Goal: Navigation & Orientation: Find specific page/section

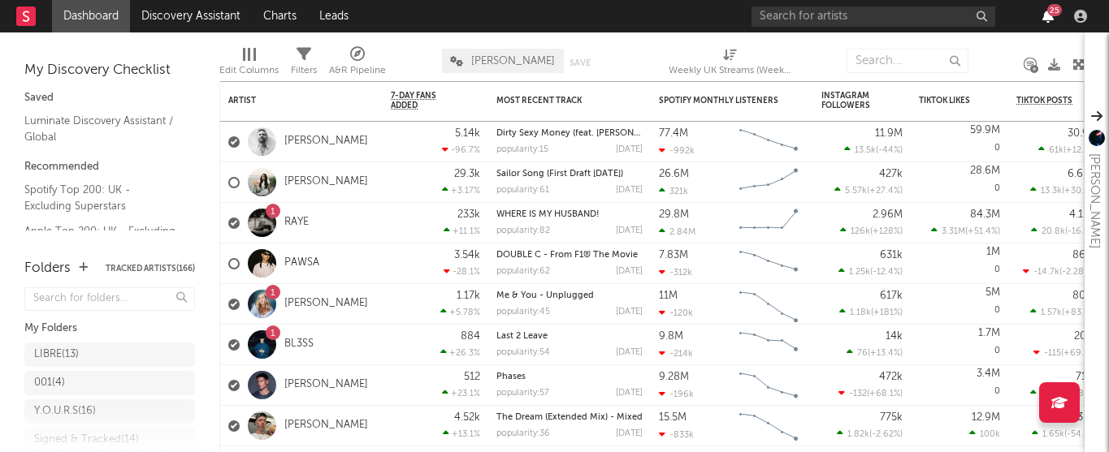
click at [1051, 18] on icon "button" at bounding box center [1047, 16] width 11 height 13
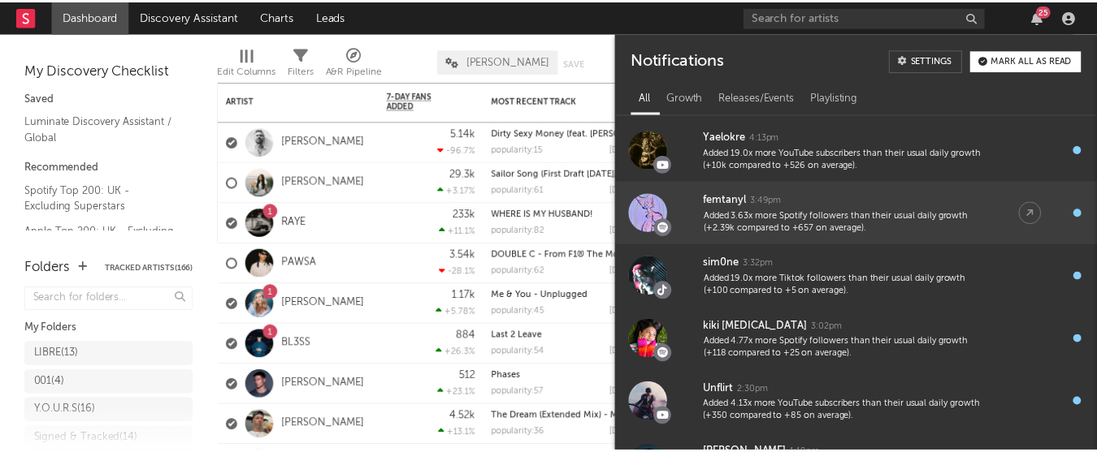
scroll to position [45, 0]
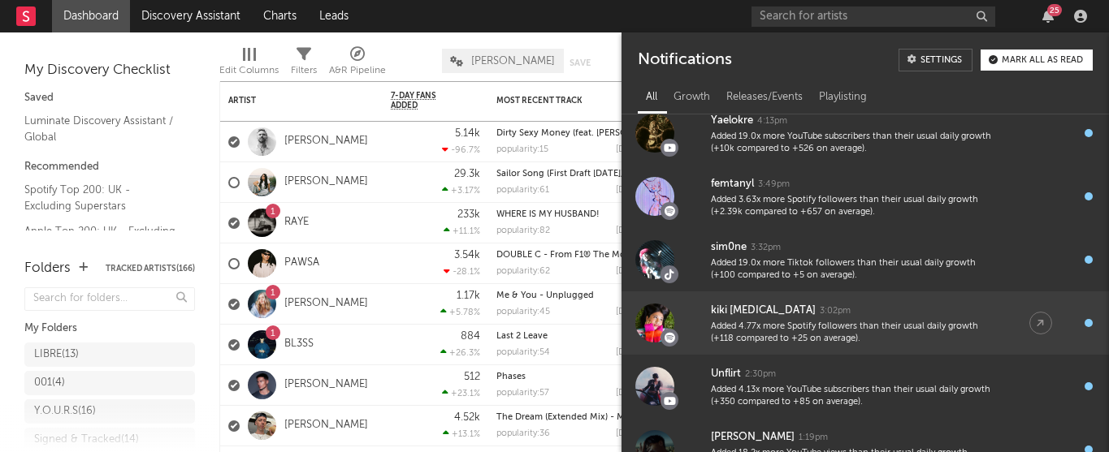
click at [806, 313] on div "kiki [MEDICAL_DATA] 3:02pm" at bounding box center [854, 310] width 286 height 19
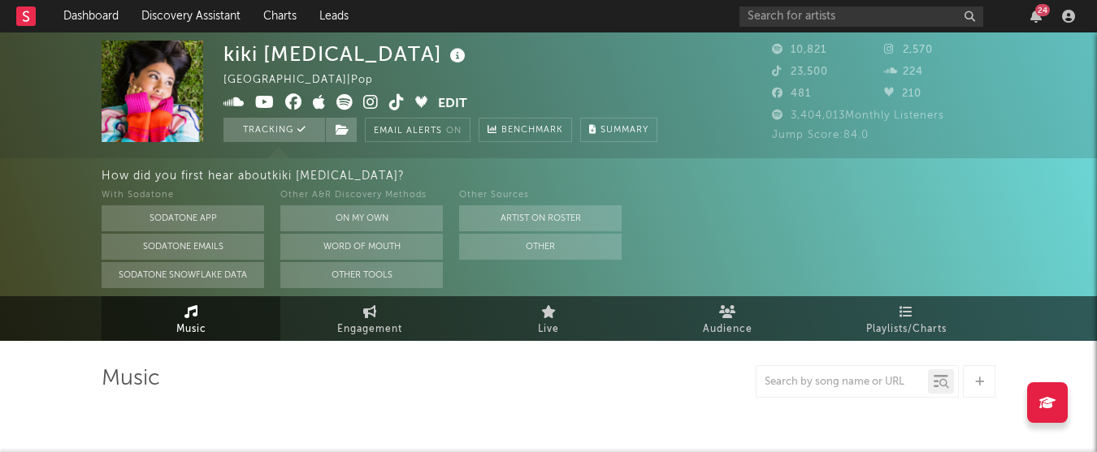
select select "6m"
click at [372, 102] on icon at bounding box center [370, 102] width 15 height 16
click at [1037, 15] on icon "button" at bounding box center [1035, 16] width 11 height 13
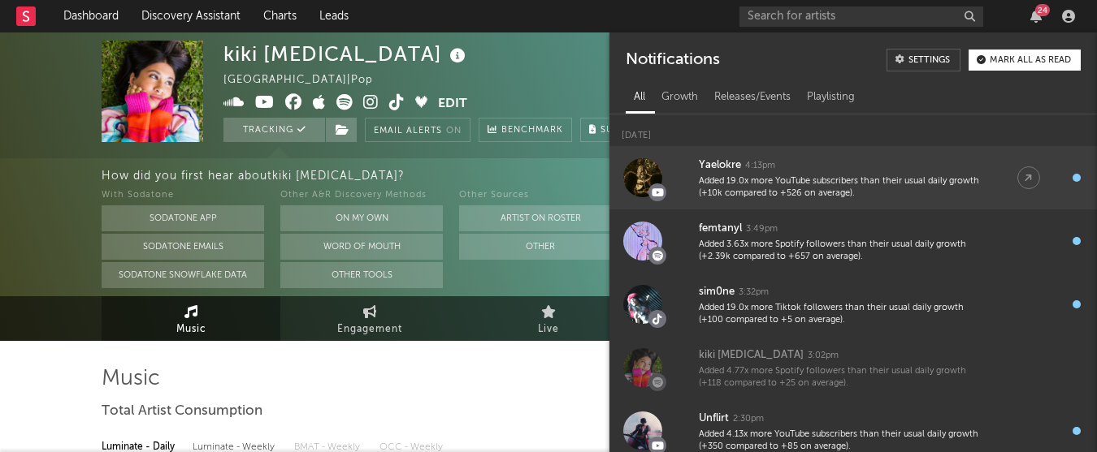
scroll to position [2, 0]
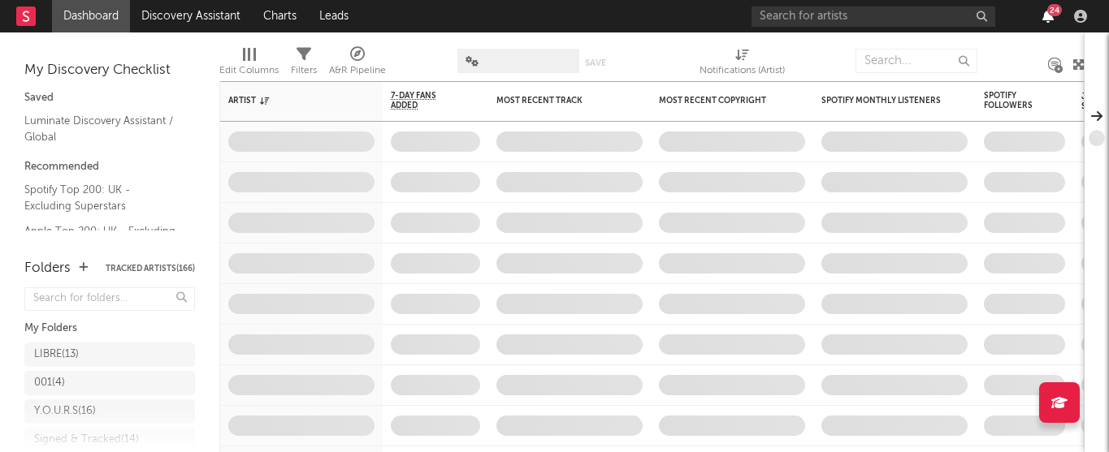
click at [1046, 19] on icon "button" at bounding box center [1047, 16] width 11 height 13
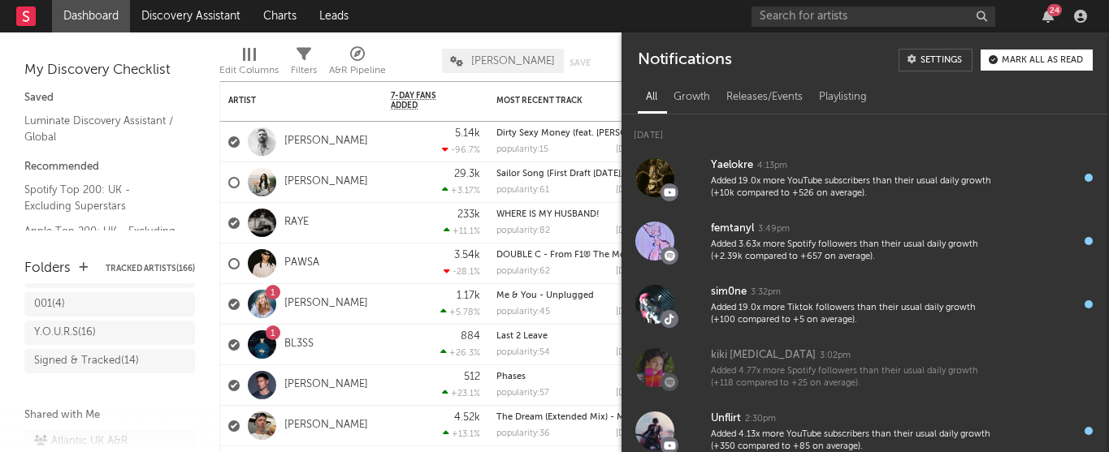
scroll to position [69, 0]
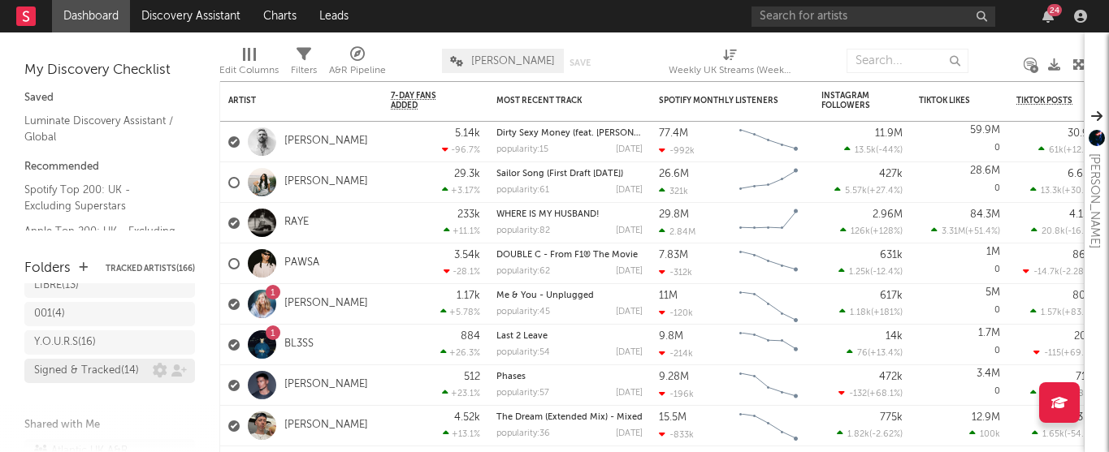
click at [100, 381] on div "Signed & Tracked ( 14 )" at bounding box center [86, 370] width 105 height 19
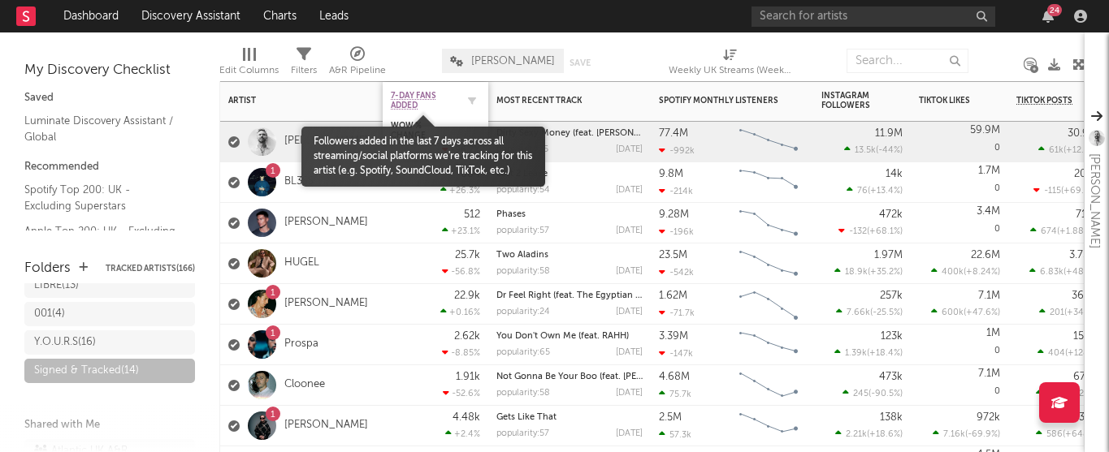
click at [428, 98] on span "7-Day Fans Added" at bounding box center [423, 100] width 65 height 19
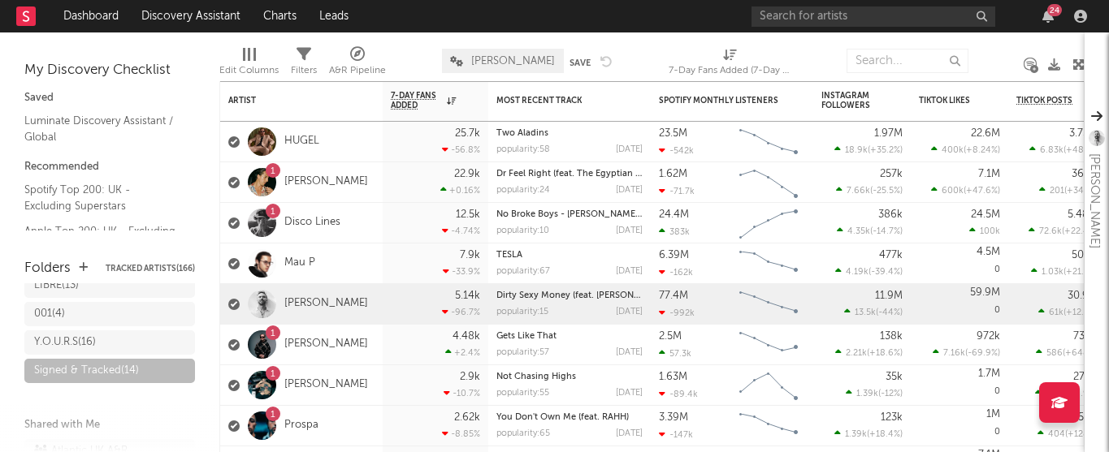
click at [433, 32] on div "Edit Columns Filters A&R Pipeline Kevin Default Save Save as 7-Day Fans Added (…" at bounding box center [651, 56] width 865 height 49
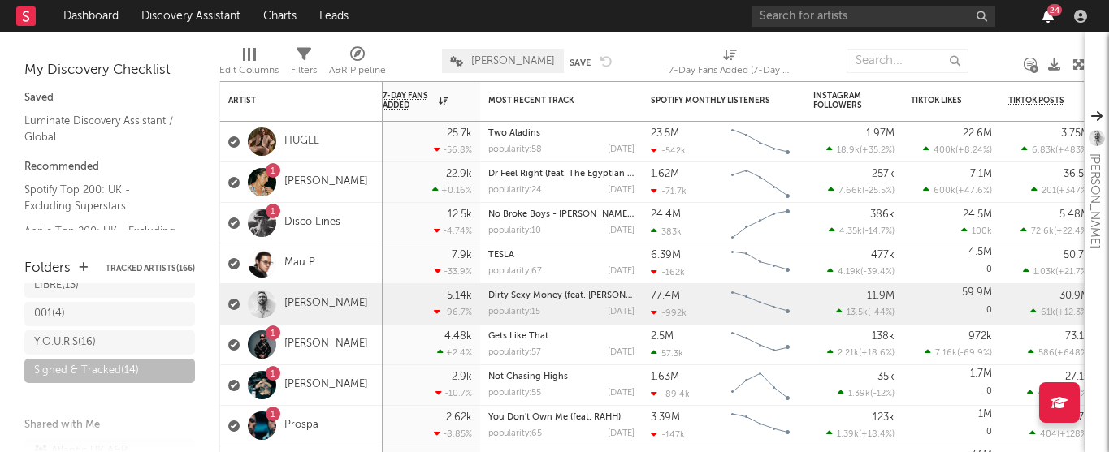
click at [1045, 14] on icon "button" at bounding box center [1047, 16] width 11 height 13
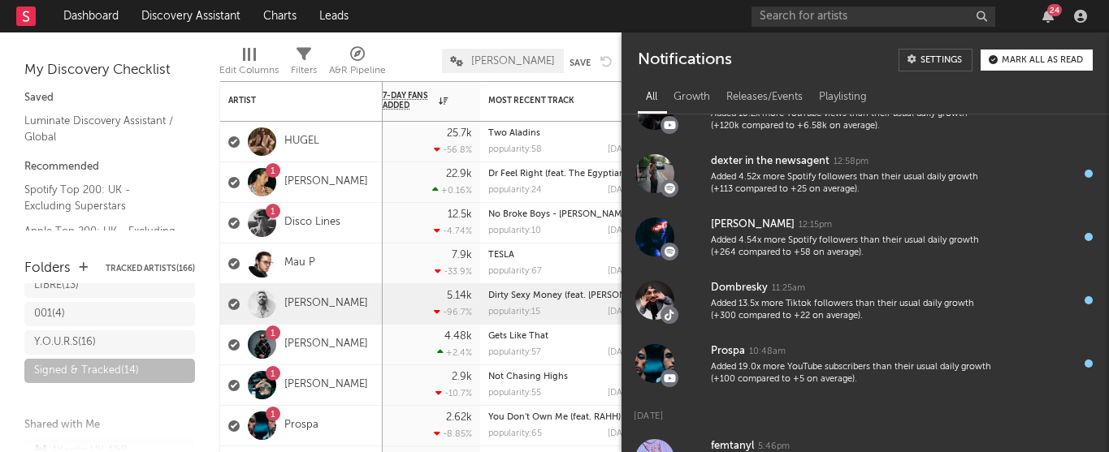
scroll to position [496, 0]
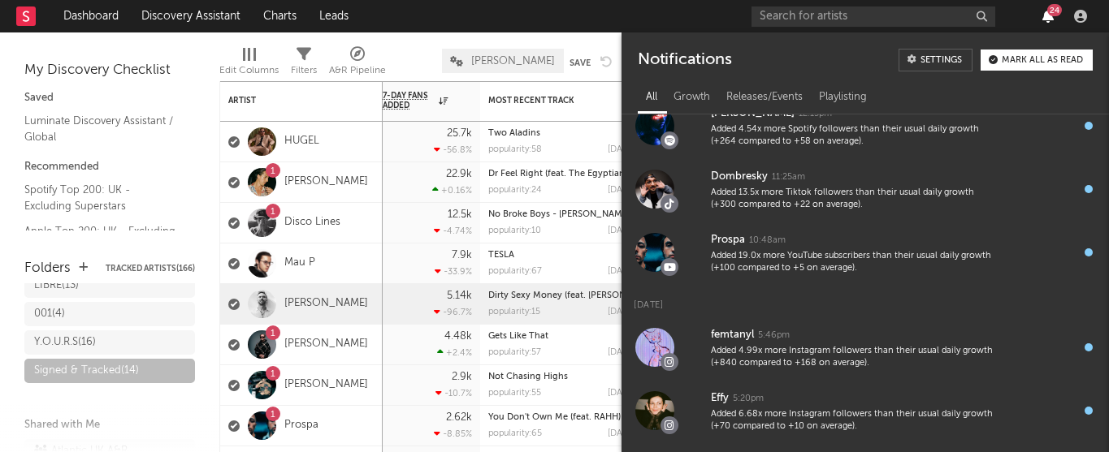
click at [1047, 19] on icon "button" at bounding box center [1047, 16] width 11 height 13
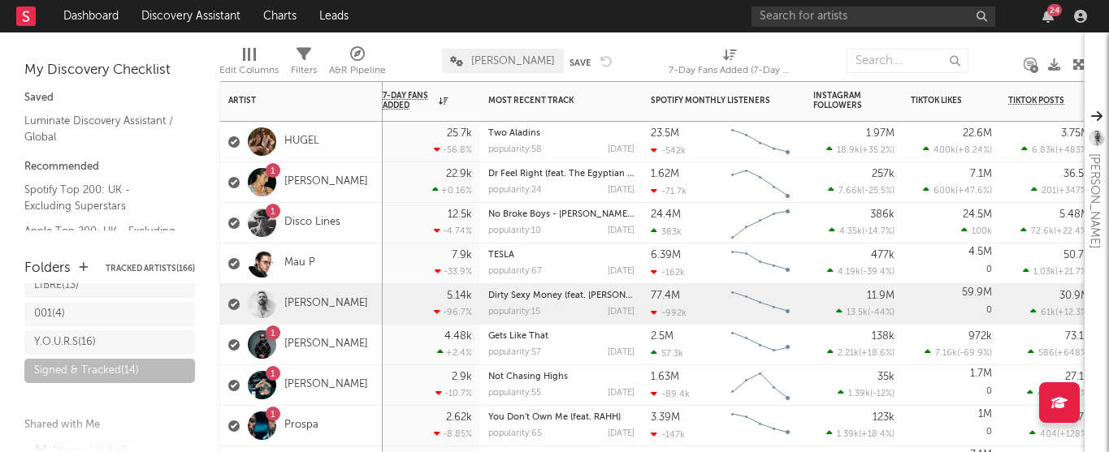
click at [374, 202] on div "1 Josh Baker" at bounding box center [301, 182] width 162 height 41
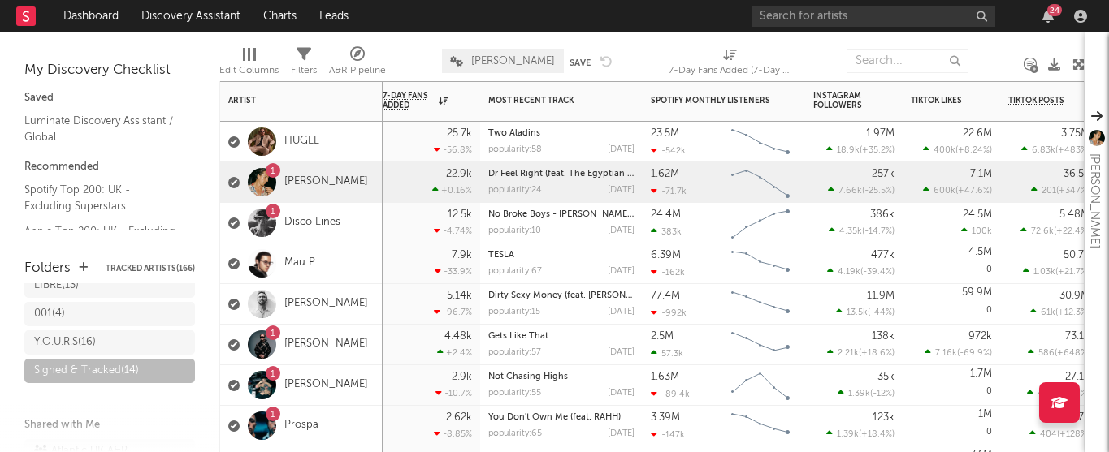
click at [376, 195] on div "1 Josh Baker" at bounding box center [301, 182] width 162 height 41
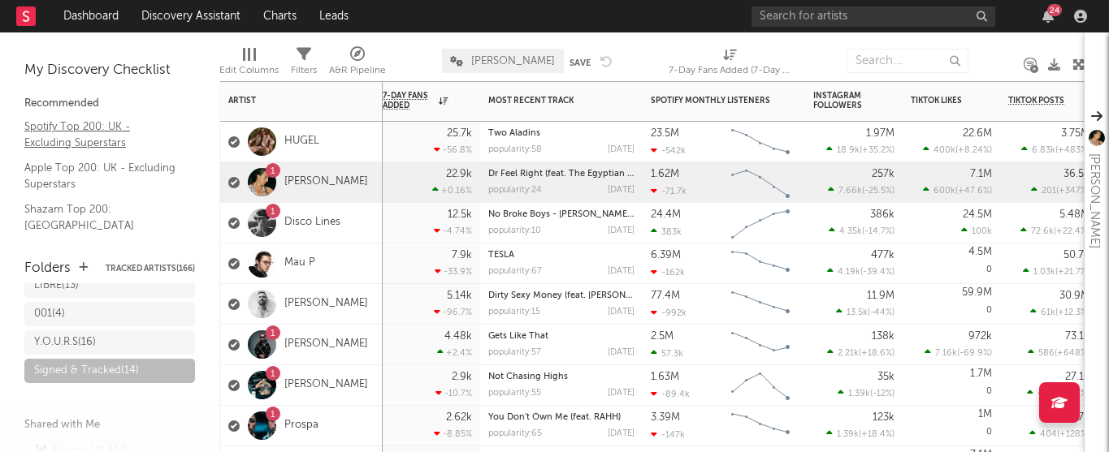
scroll to position [0, 0]
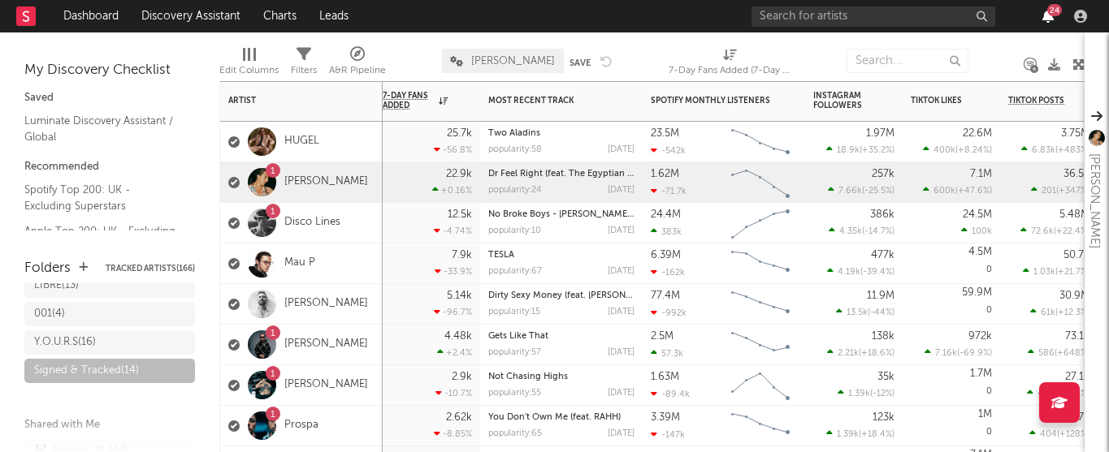
click at [1053, 19] on icon "button" at bounding box center [1047, 16] width 11 height 13
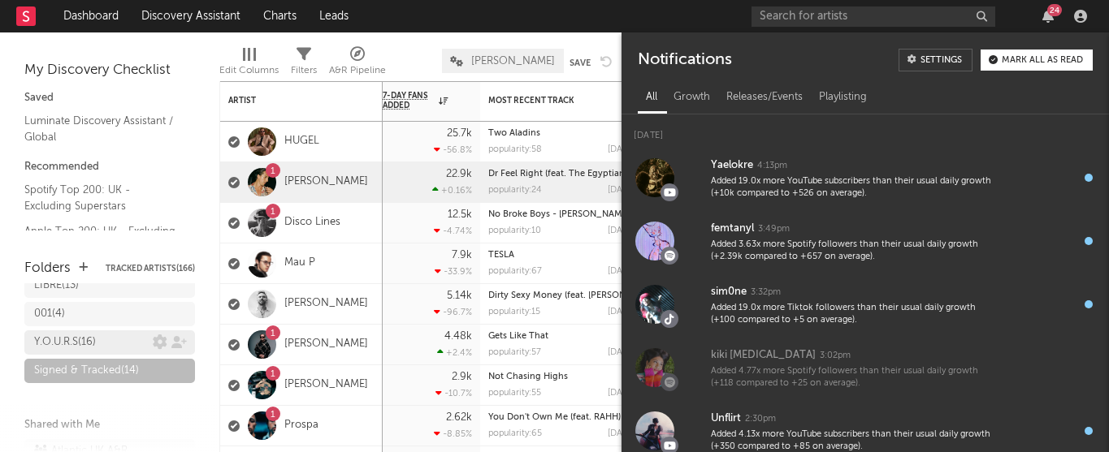
click at [93, 347] on div "Y.O.U.R.S ( 16 )" at bounding box center [65, 342] width 62 height 19
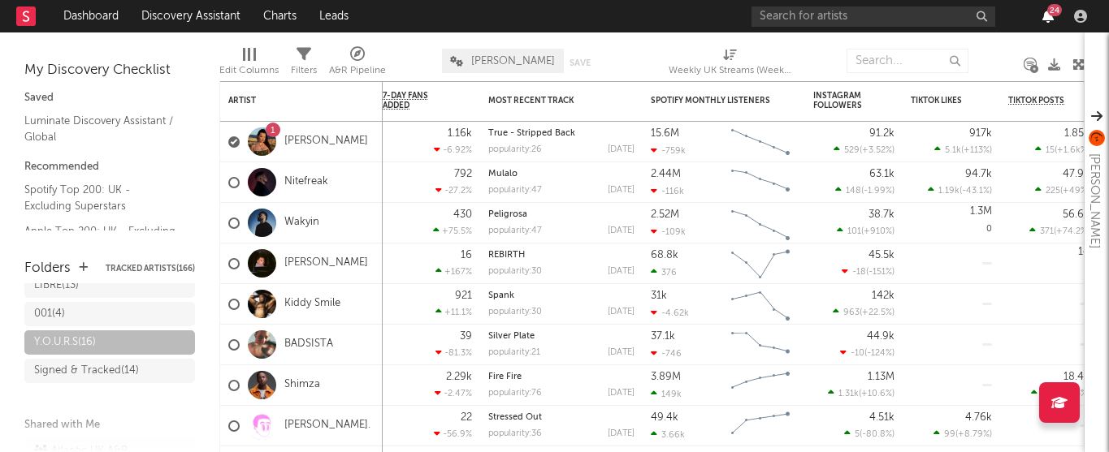
click at [1043, 13] on icon "button" at bounding box center [1047, 16] width 11 height 13
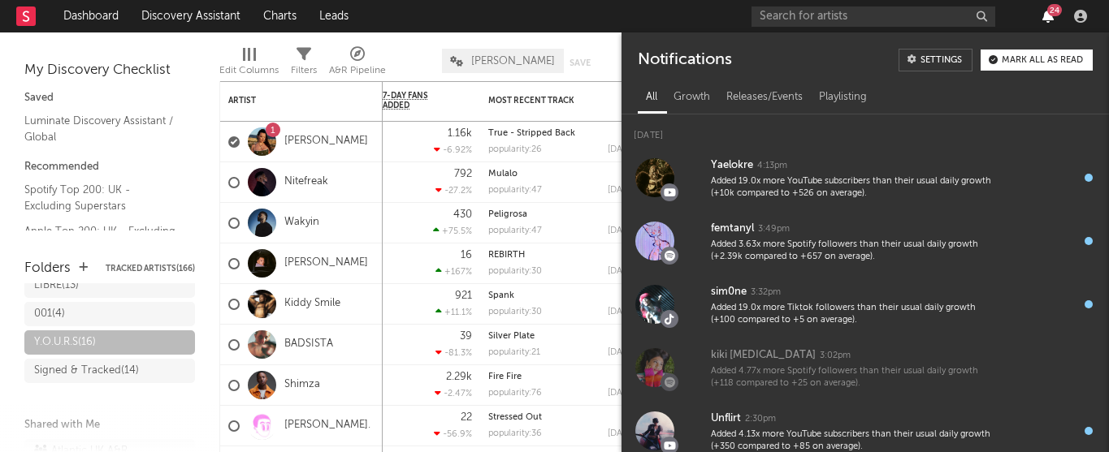
click at [1048, 18] on icon "button" at bounding box center [1047, 16] width 11 height 13
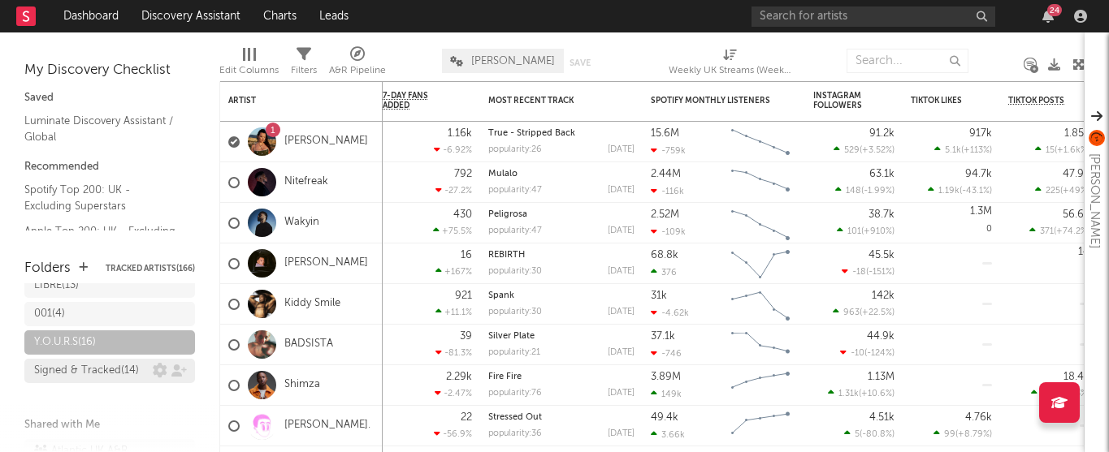
click at [64, 369] on div "Signed & Tracked ( 14 )" at bounding box center [86, 370] width 105 height 19
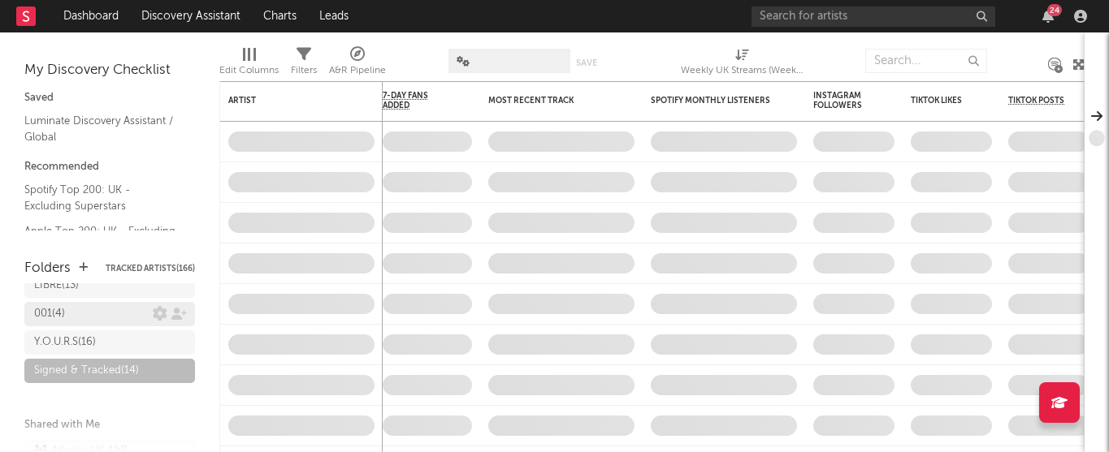
click at [82, 318] on div "001 ( 4 )" at bounding box center [93, 314] width 119 height 19
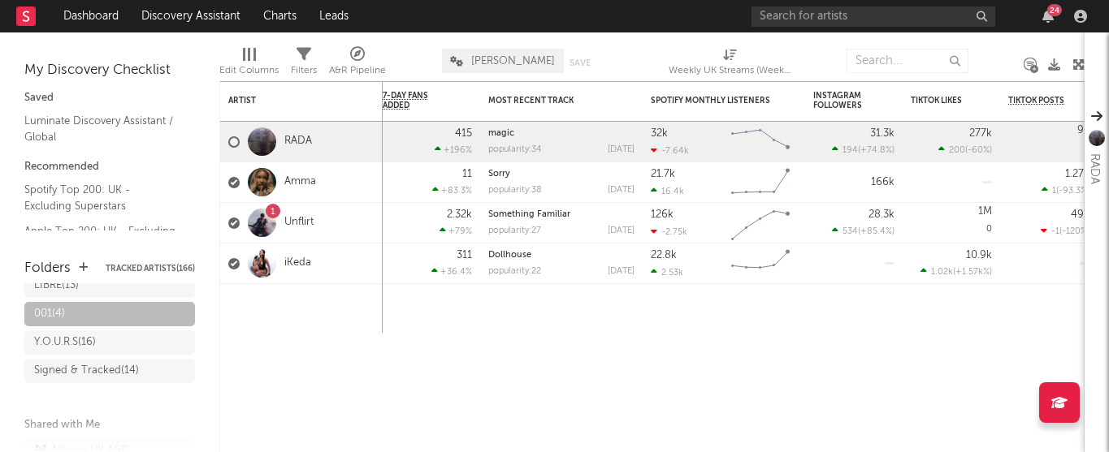
click at [1041, 8] on div "24" at bounding box center [921, 16] width 341 height 32
click at [1056, 18] on div "24" at bounding box center [1048, 16] width 24 height 13
click at [1045, 18] on icon "button" at bounding box center [1047, 16] width 11 height 13
